Goal: Navigation & Orientation: Find specific page/section

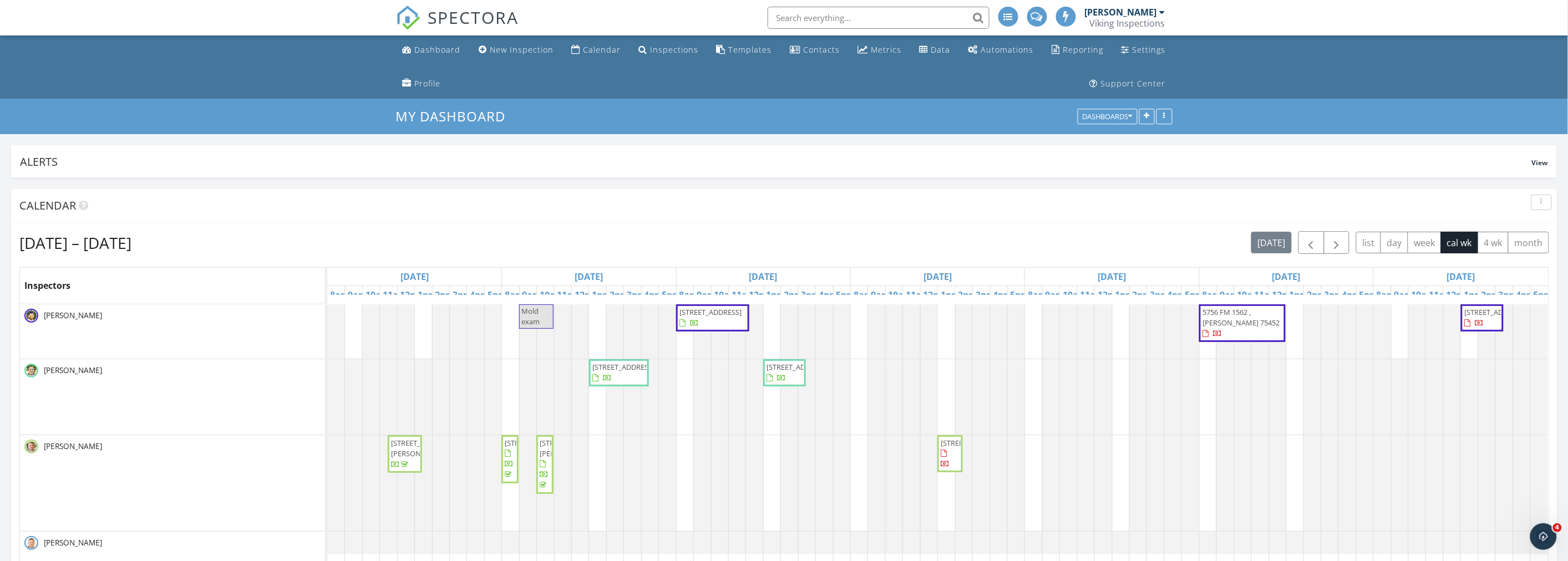
scroll to position [1998, 1588]
click at [1535, 200] on button "button" at bounding box center [1542, 202] width 21 height 16
click at [1526, 227] on div "Refresh" at bounding box center [1531, 227] width 40 height 13
click at [239, 84] on ul "Dashboard New Inspection Calendar Inspections Templates Contacts Metrics Data A…" at bounding box center [784, 67] width 1568 height 64
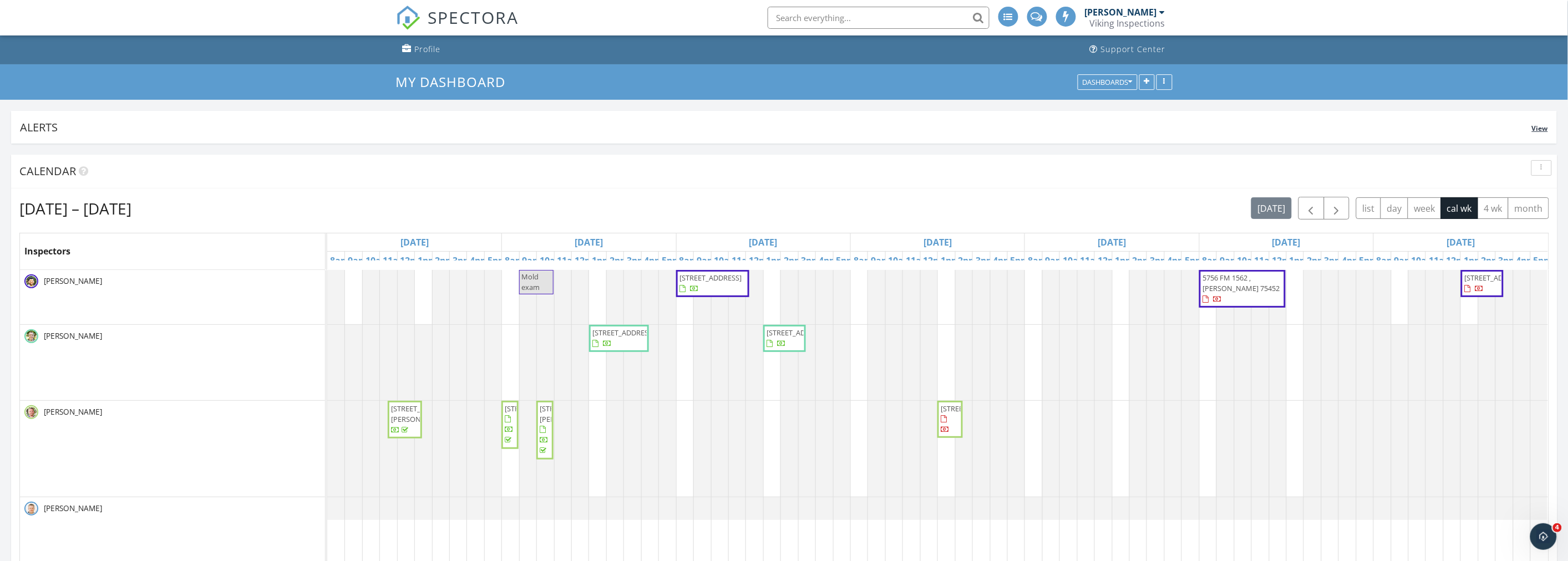
scroll to position [62, 0]
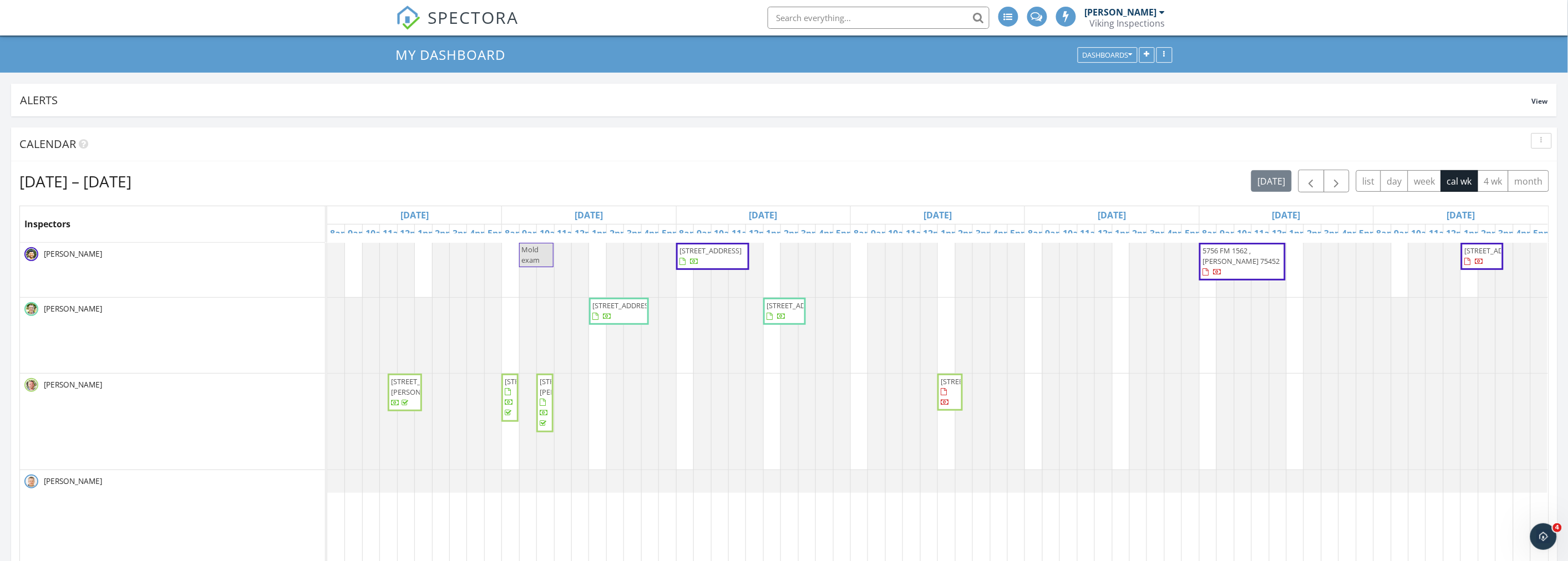
click at [225, 44] on div "My Dashboard Dashboards" at bounding box center [784, 55] width 1568 height 36
click at [1542, 141] on div "button" at bounding box center [1541, 140] width 10 height 8
click at [1530, 162] on div "Refresh" at bounding box center [1531, 166] width 40 height 13
click at [805, 185] on div "[DATE] – [DATE] [DATE] list day week cal wk 4 wk month" at bounding box center [784, 181] width 1530 height 23
click at [193, 58] on div "My Dashboard Dashboards" at bounding box center [784, 55] width 1568 height 36
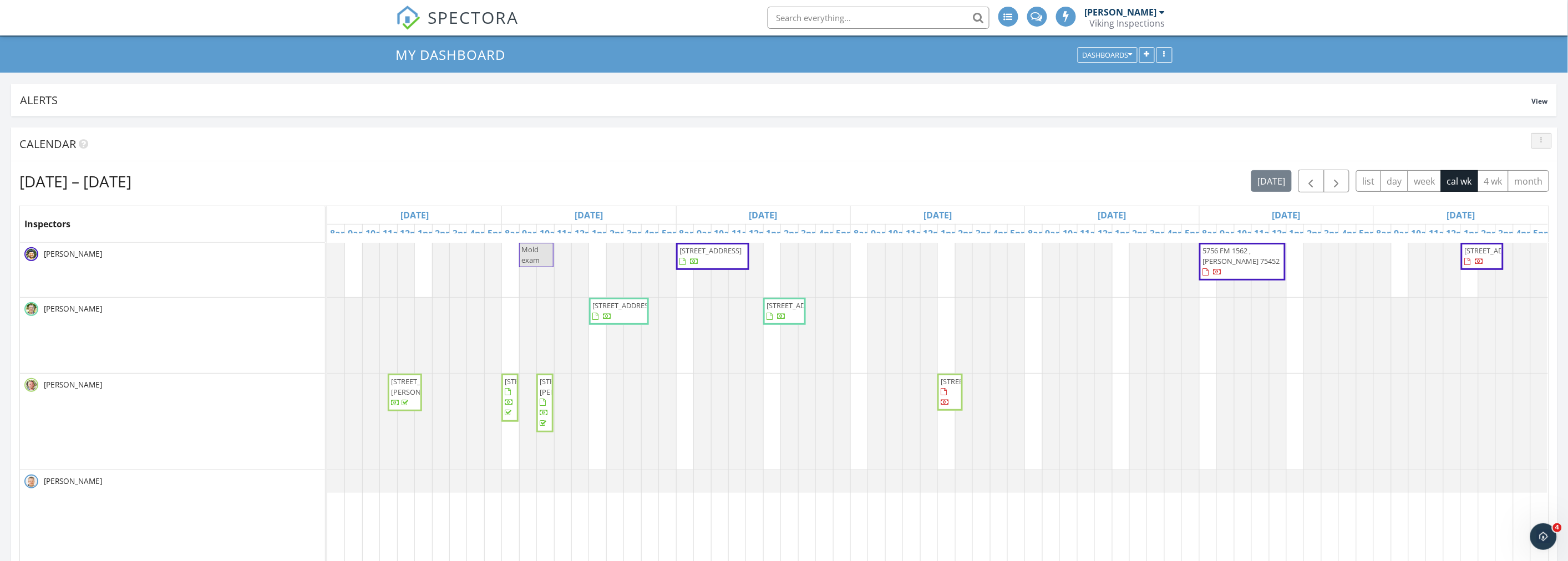
click at [1538, 143] on div "button" at bounding box center [1541, 140] width 10 height 8
click at [1528, 168] on div "Refresh" at bounding box center [1531, 166] width 40 height 13
click at [250, 69] on div "My Dashboard Dashboards" at bounding box center [784, 55] width 1568 height 36
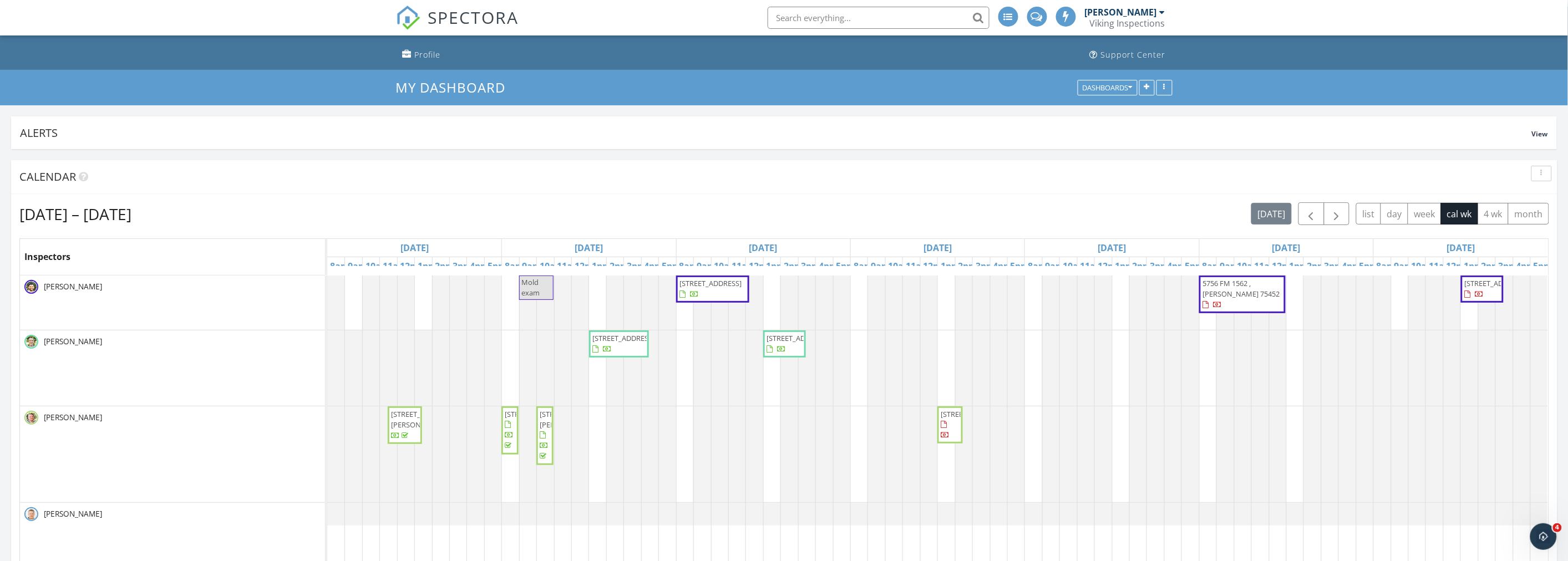
scroll to position [0, 0]
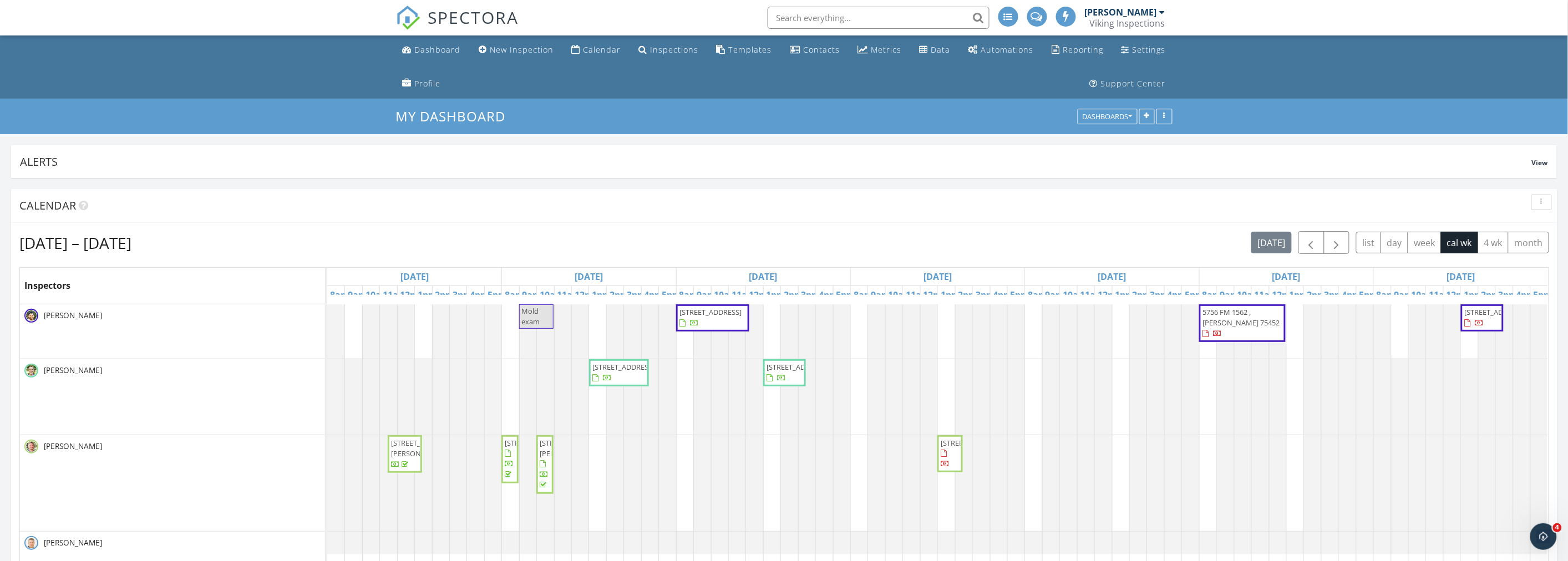
click at [228, 72] on ul "Dashboard New Inspection Calendar Inspections Templates Contacts Metrics Data A…" at bounding box center [784, 67] width 1568 height 64
click at [202, 78] on ul "Dashboard New Inspection Calendar Inspections Templates Contacts Metrics Data A…" at bounding box center [784, 67] width 1568 height 64
click at [181, 71] on ul "Dashboard New Inspection Calendar Inspections Templates Contacts Metrics Data A…" at bounding box center [784, 67] width 1568 height 64
click at [200, 98] on ul "Dashboard New Inspection Calendar Inspections Templates Contacts Metrics Data A…" at bounding box center [784, 67] width 1568 height 64
